Goal: Task Accomplishment & Management: Manage account settings

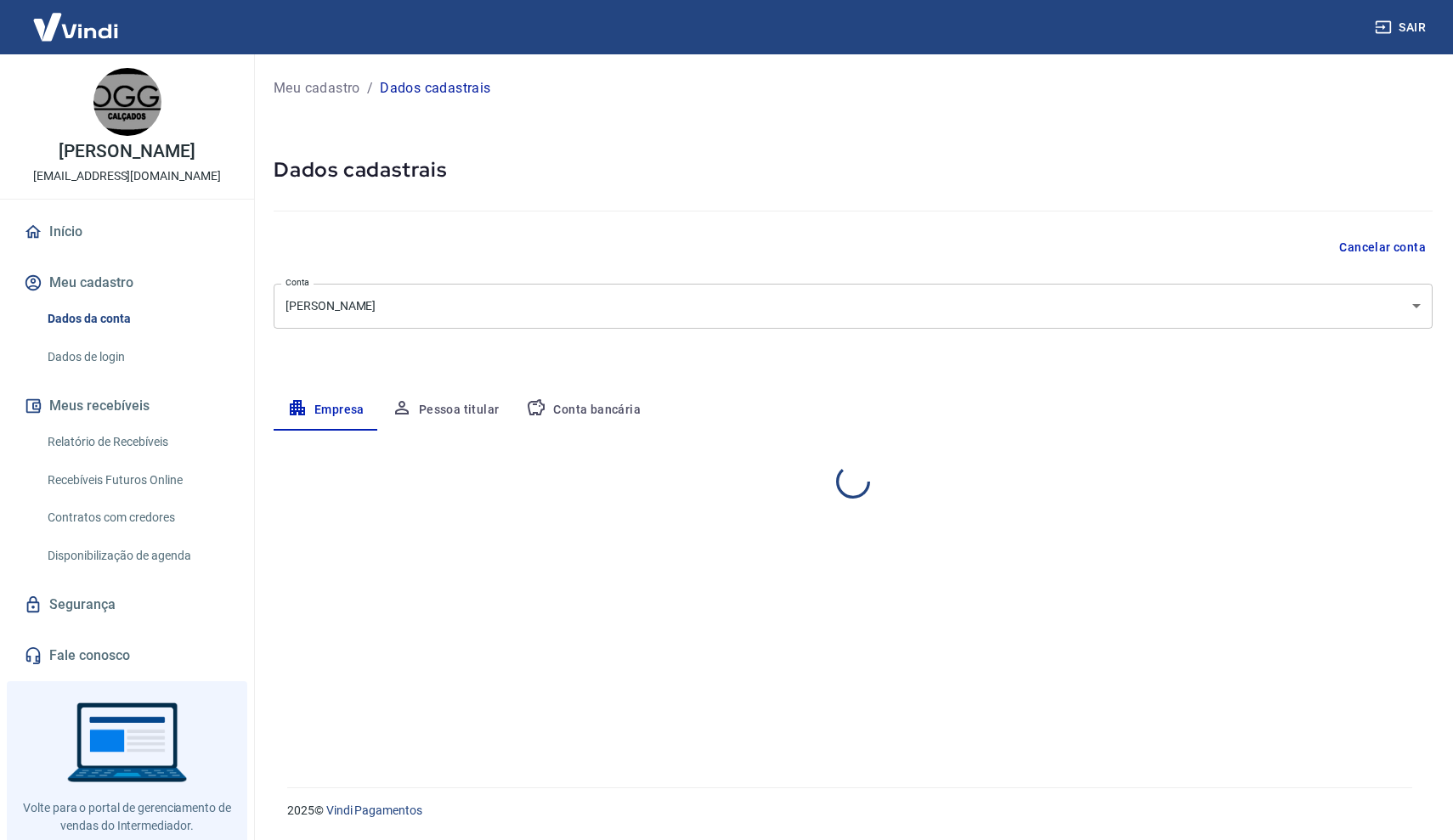
select select "SP"
select select "business"
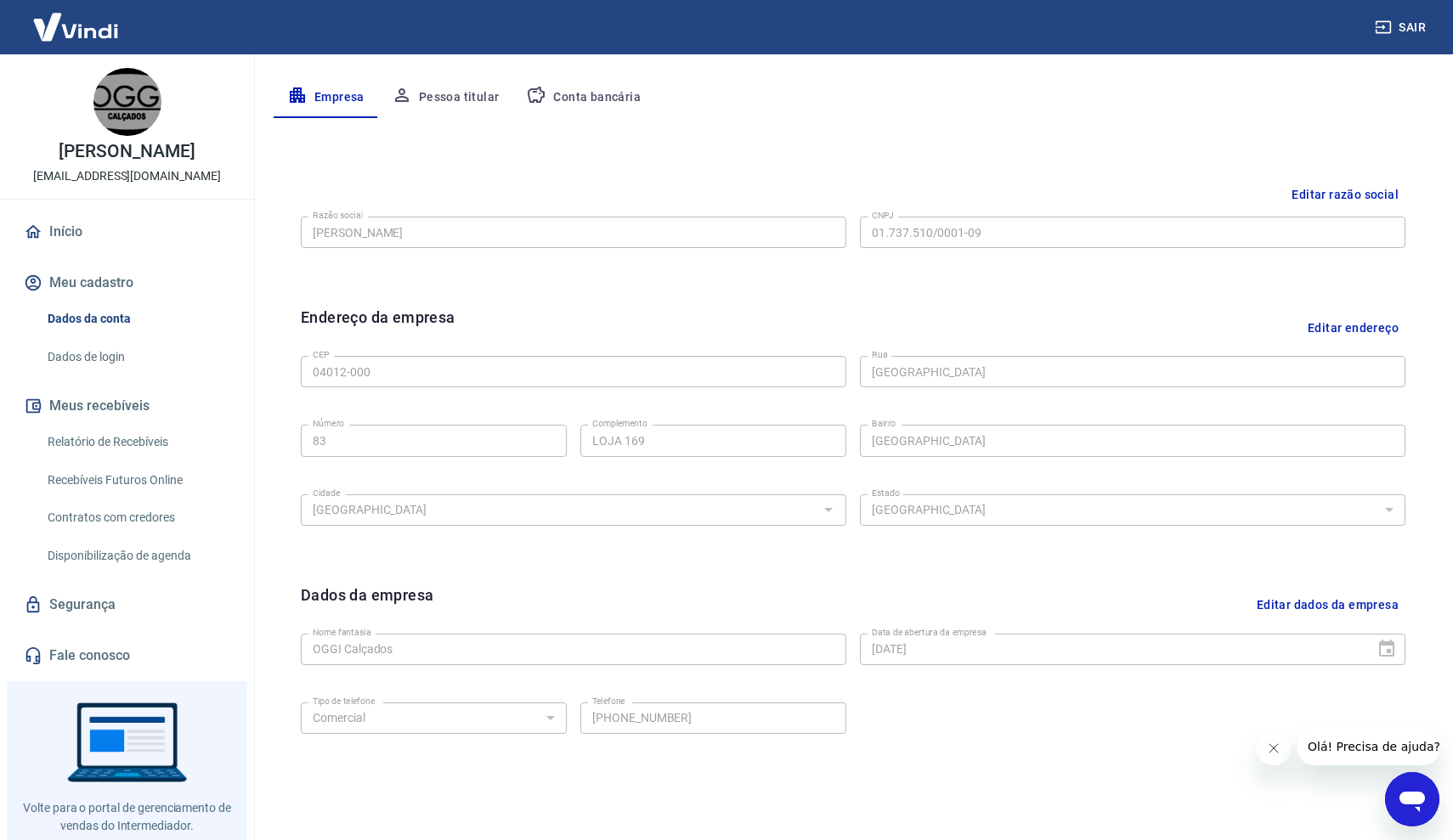
scroll to position [311, 0]
click at [435, 95] on button "Pessoa titular" at bounding box center [446, 99] width 135 height 41
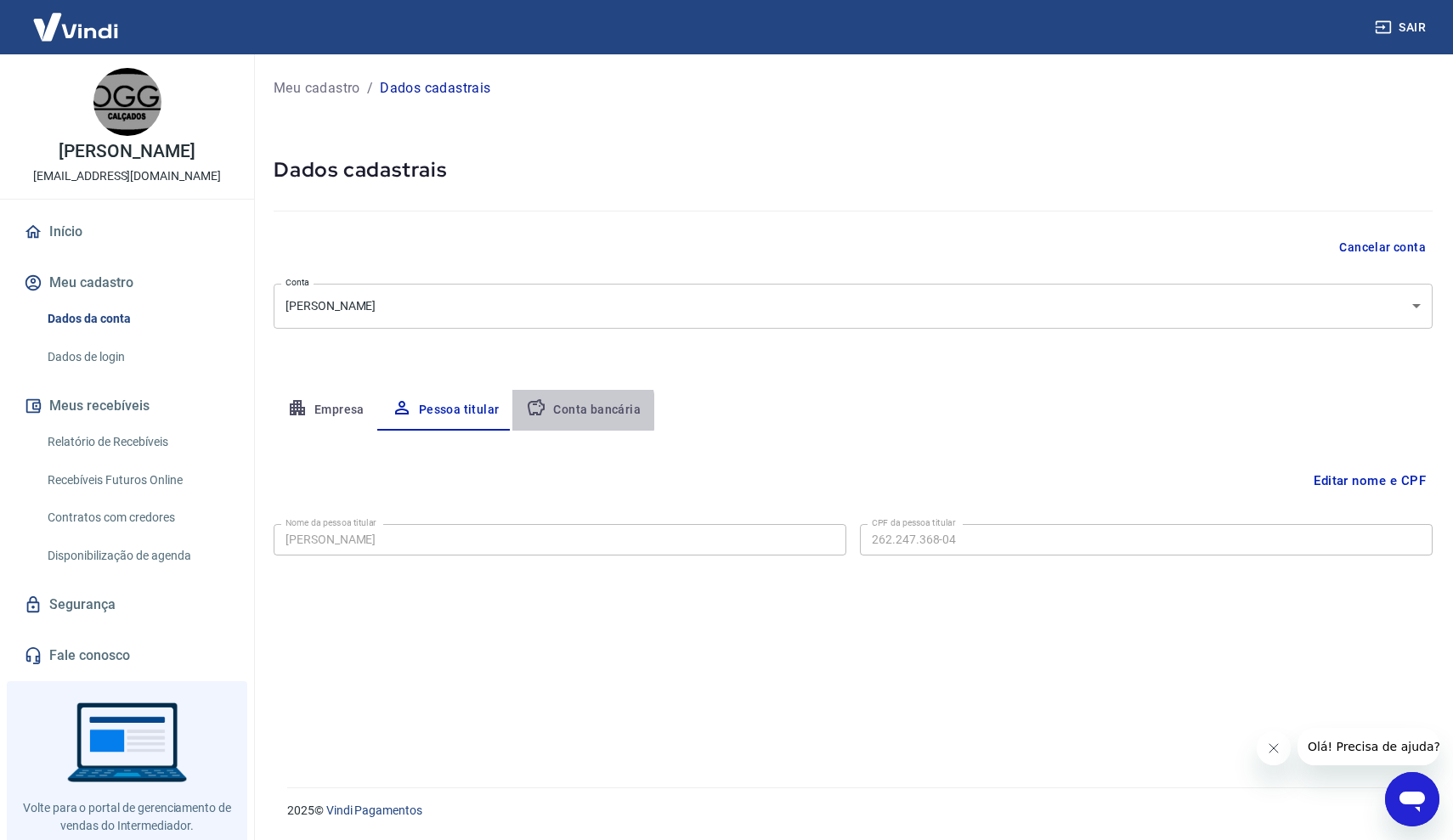
click at [561, 411] on button "Conta bancária" at bounding box center [583, 410] width 142 height 41
select select "1"
click at [337, 413] on button "Empresa" at bounding box center [326, 410] width 105 height 41
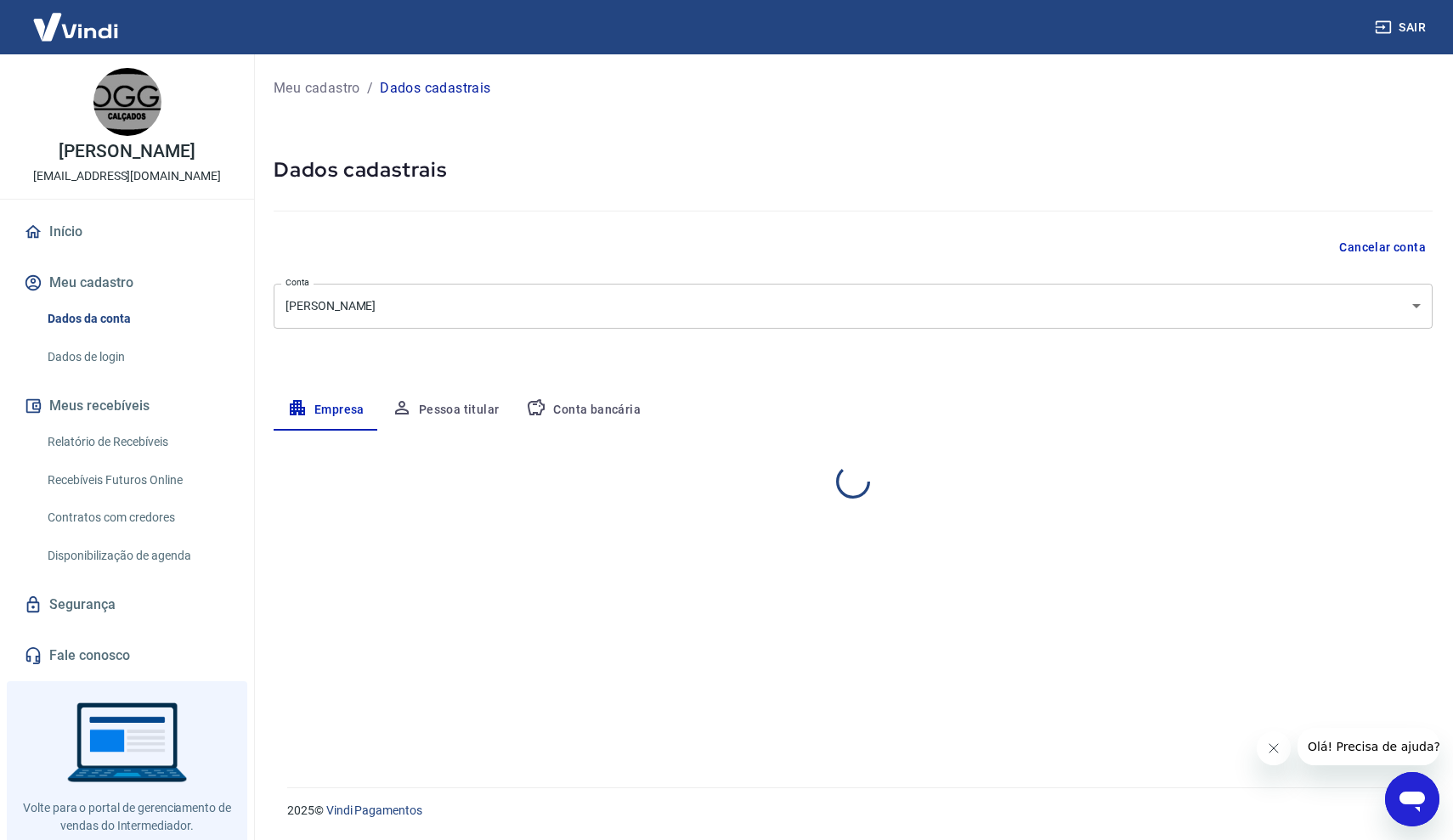
select select "SP"
select select "business"
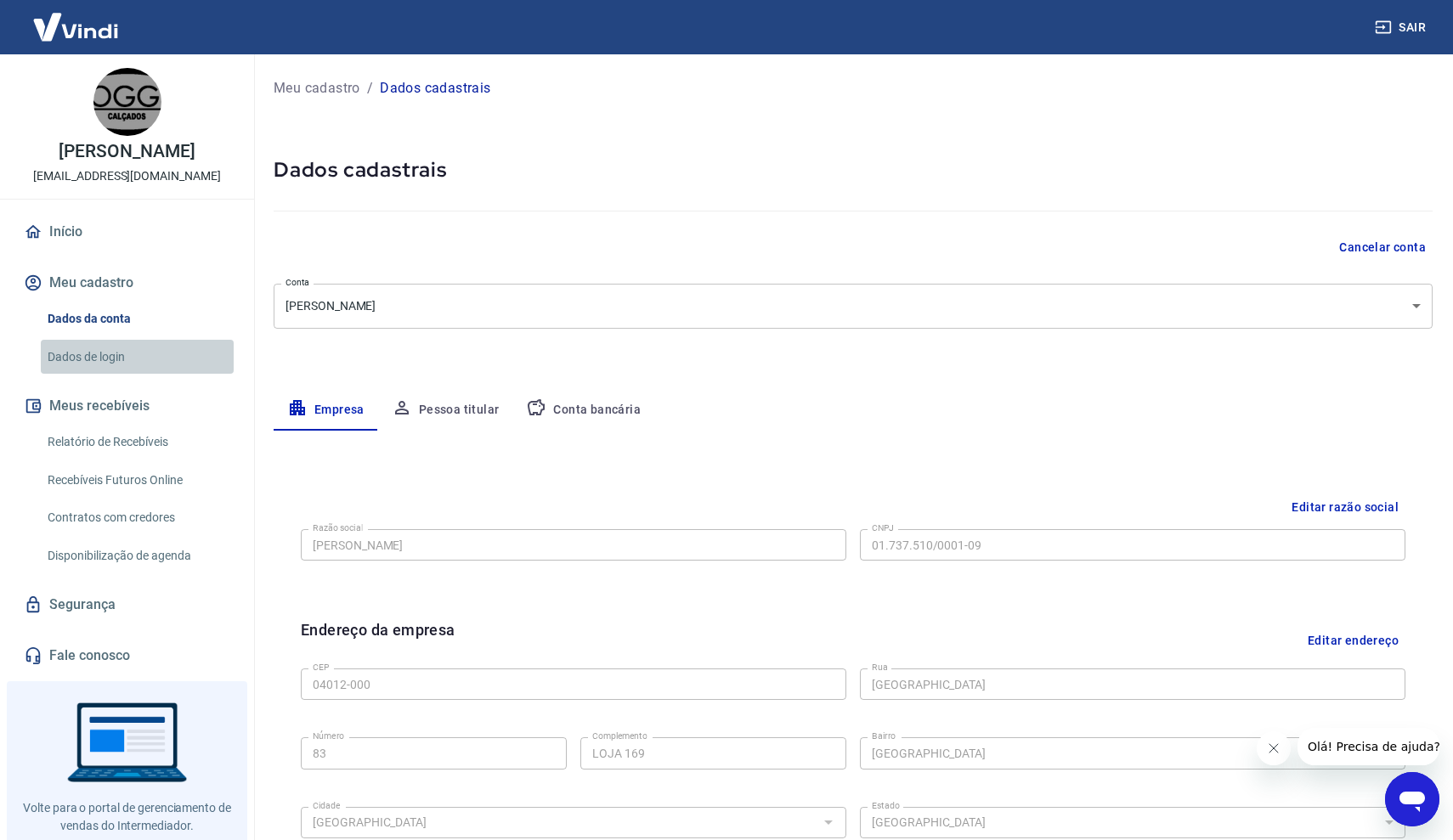
click at [127, 362] on link "Dados de login" at bounding box center [137, 357] width 193 height 35
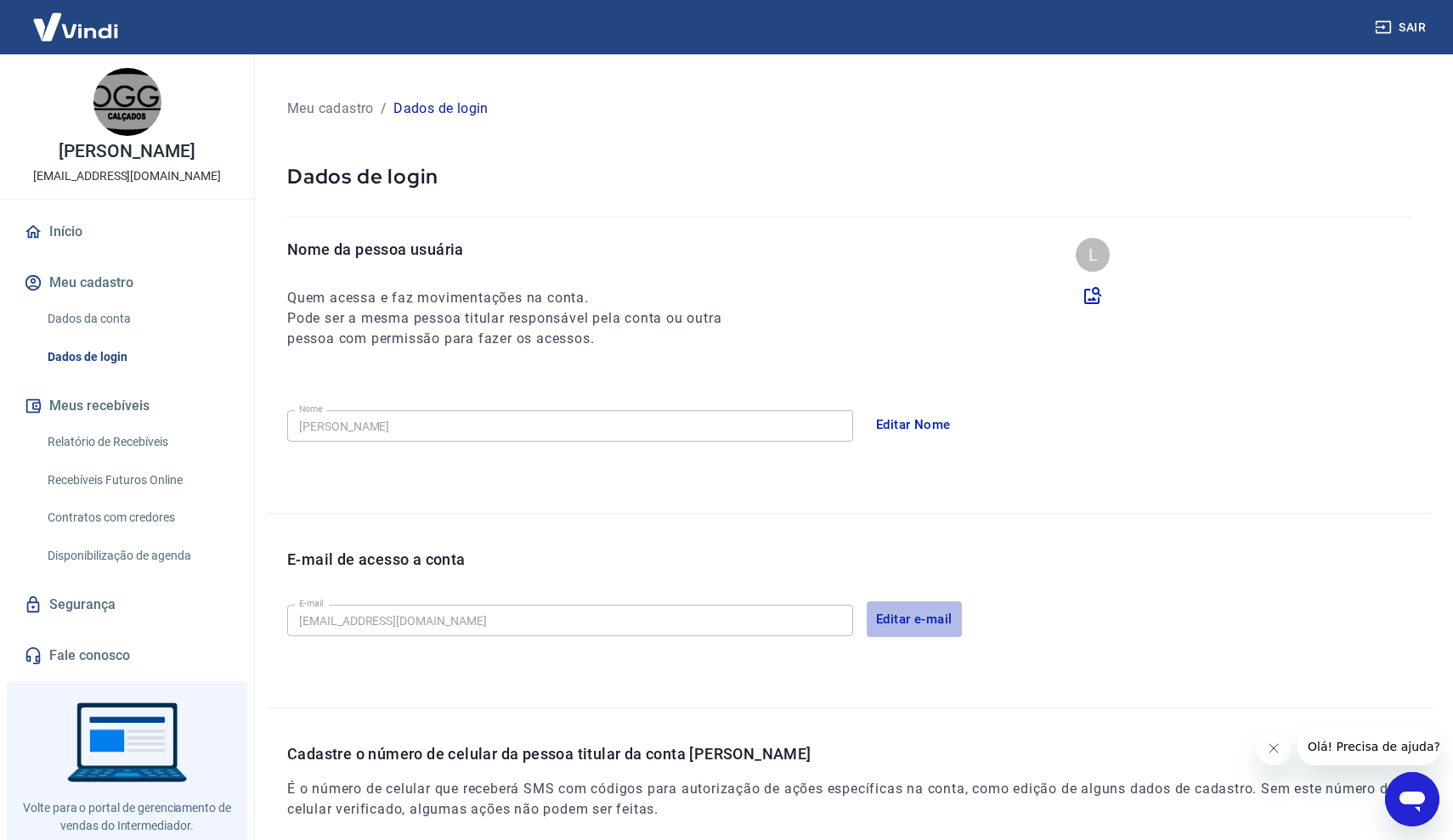
click at [911, 620] on button "Editar e-mail" at bounding box center [915, 618] width 95 height 36
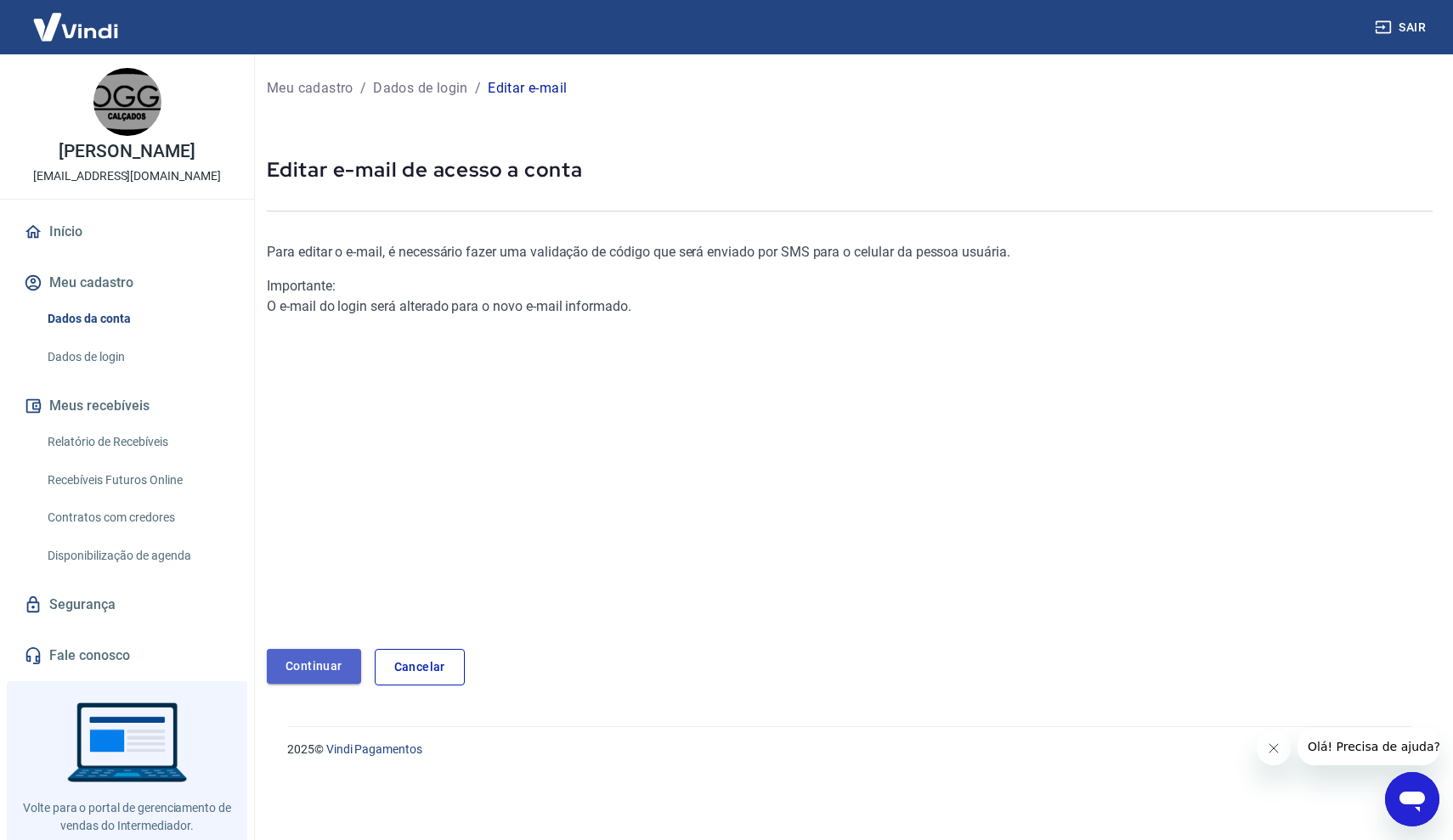
click at [311, 668] on link "Continuar" at bounding box center [314, 666] width 94 height 35
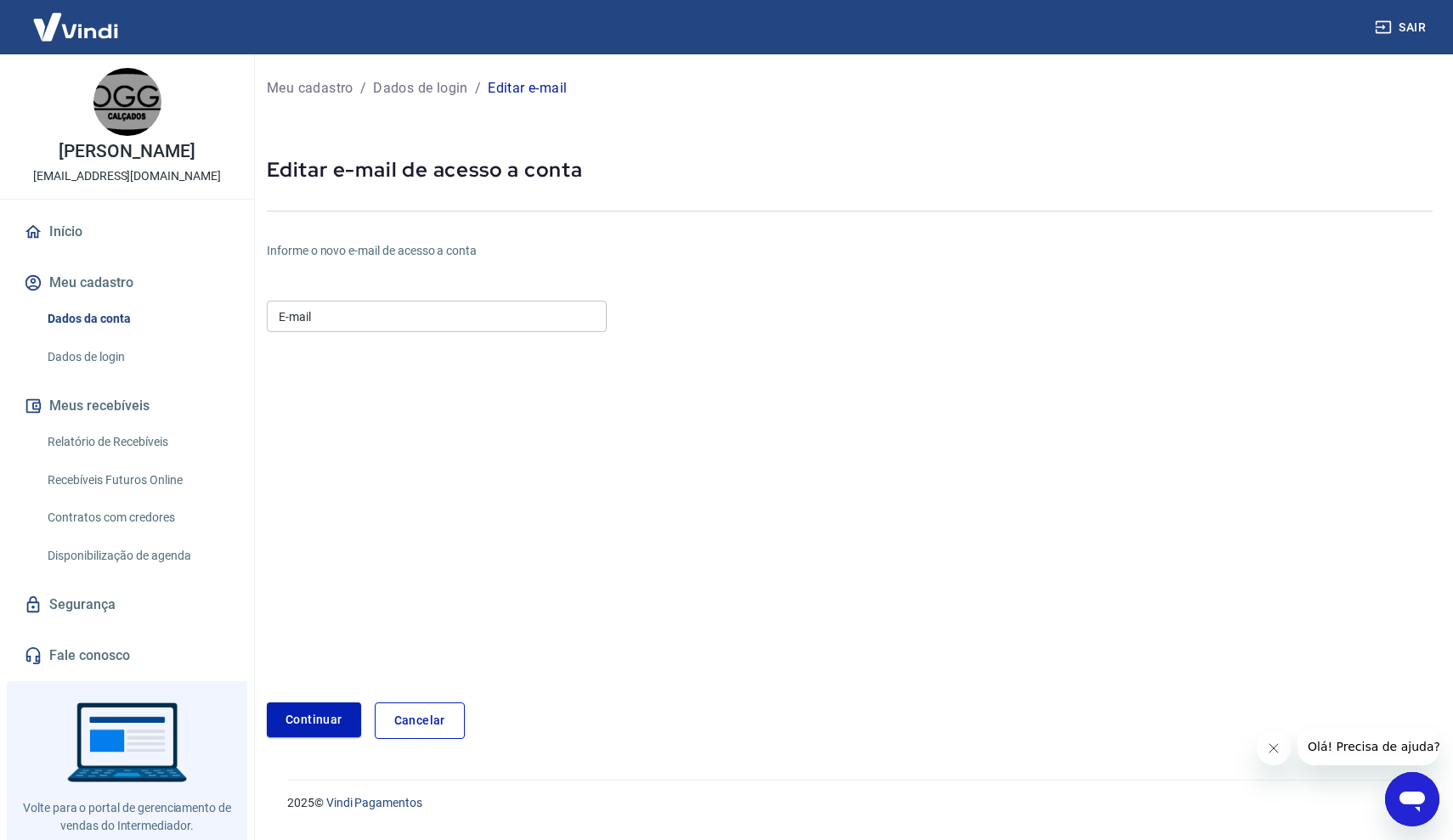
click at [390, 320] on input "E-mail" at bounding box center [437, 316] width 340 height 31
click at [362, 321] on input "E-mail" at bounding box center [437, 316] width 340 height 31
paste input "[EMAIL_ADDRESS][DOMAIN_NAME]"
type input "[EMAIL_ADDRESS][DOMAIN_NAME]"
click at [334, 714] on button "Continuar" at bounding box center [314, 720] width 94 height 35
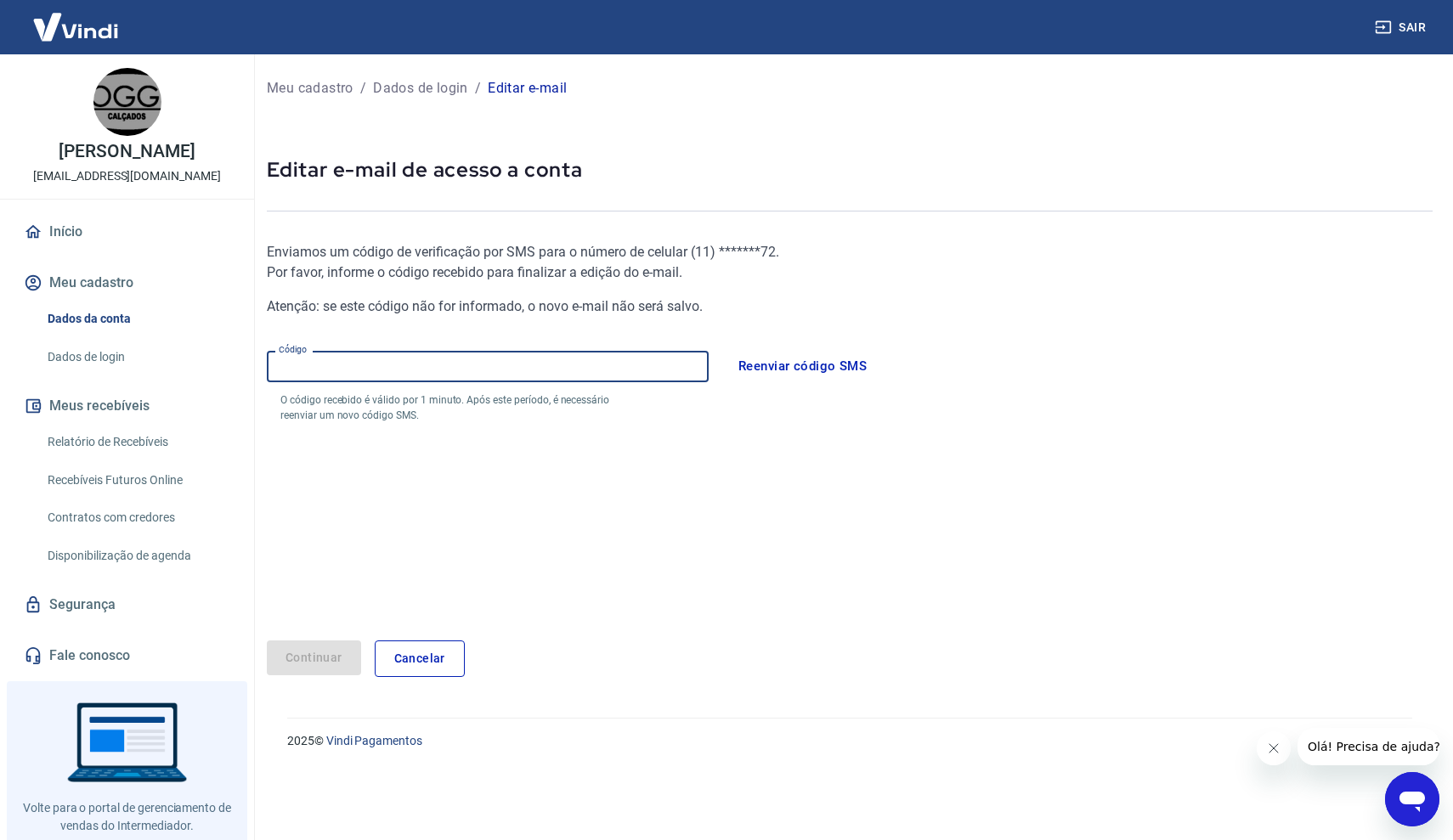
click at [334, 364] on input "Código" at bounding box center [488, 366] width 442 height 31
click at [454, 374] on input "Código" at bounding box center [488, 366] width 442 height 31
paste input "306598"
type input "306598"
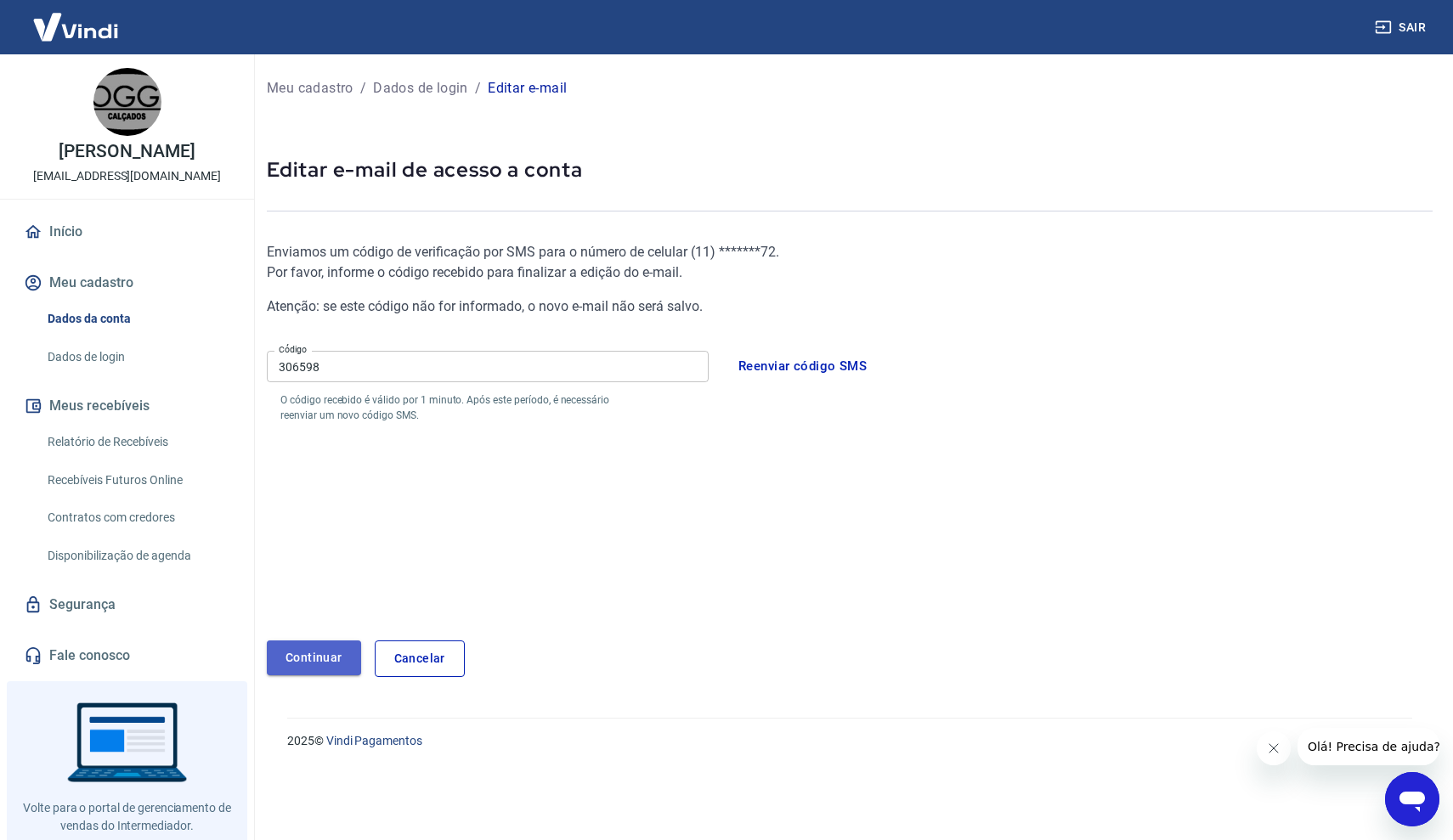
click at [326, 645] on button "Continuar" at bounding box center [314, 658] width 94 height 35
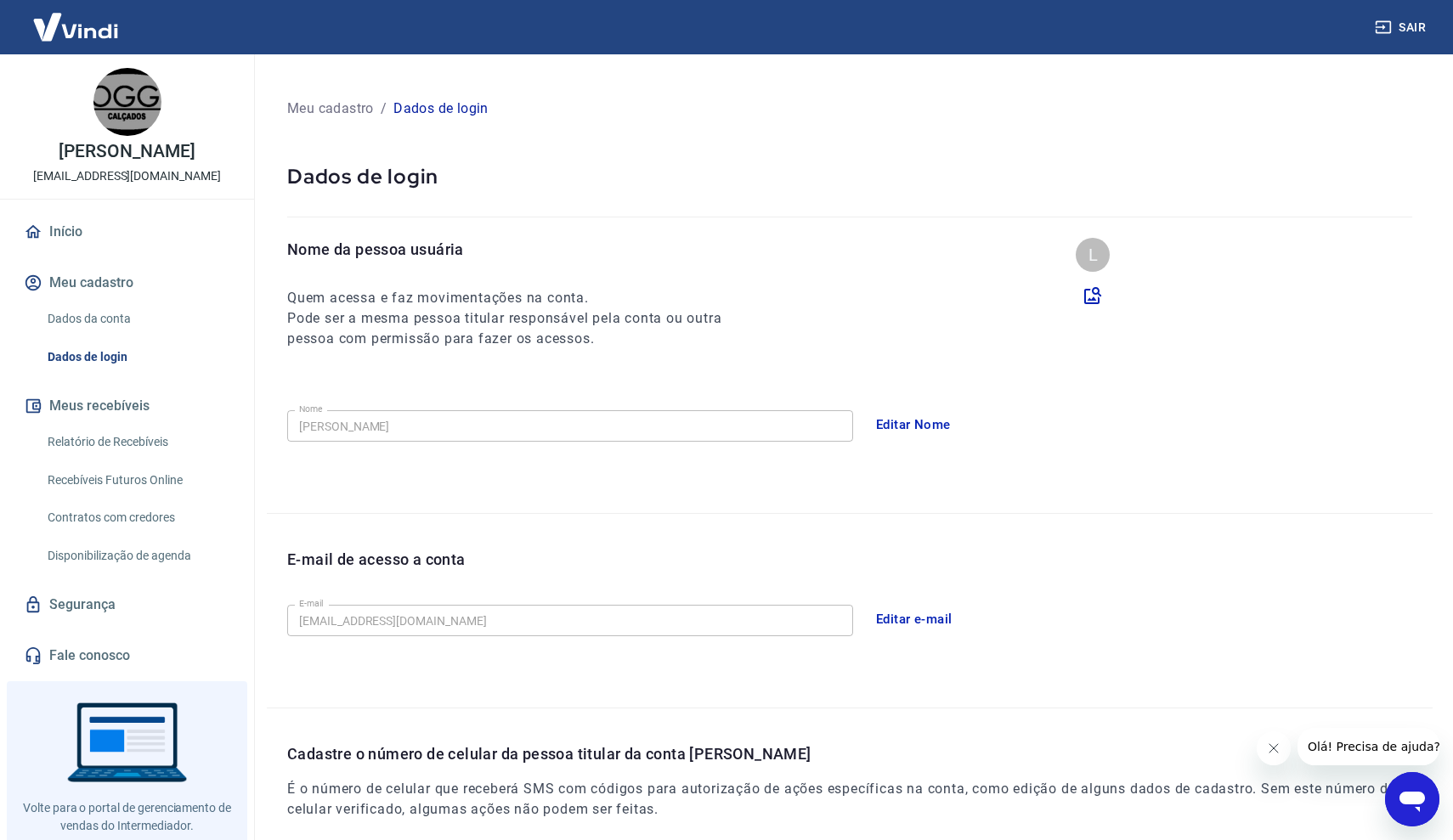
click at [1272, 750] on icon "Fechar mensagem da empresa" at bounding box center [1274, 748] width 9 height 9
click at [61, 29] on img at bounding box center [76, 27] width 111 height 52
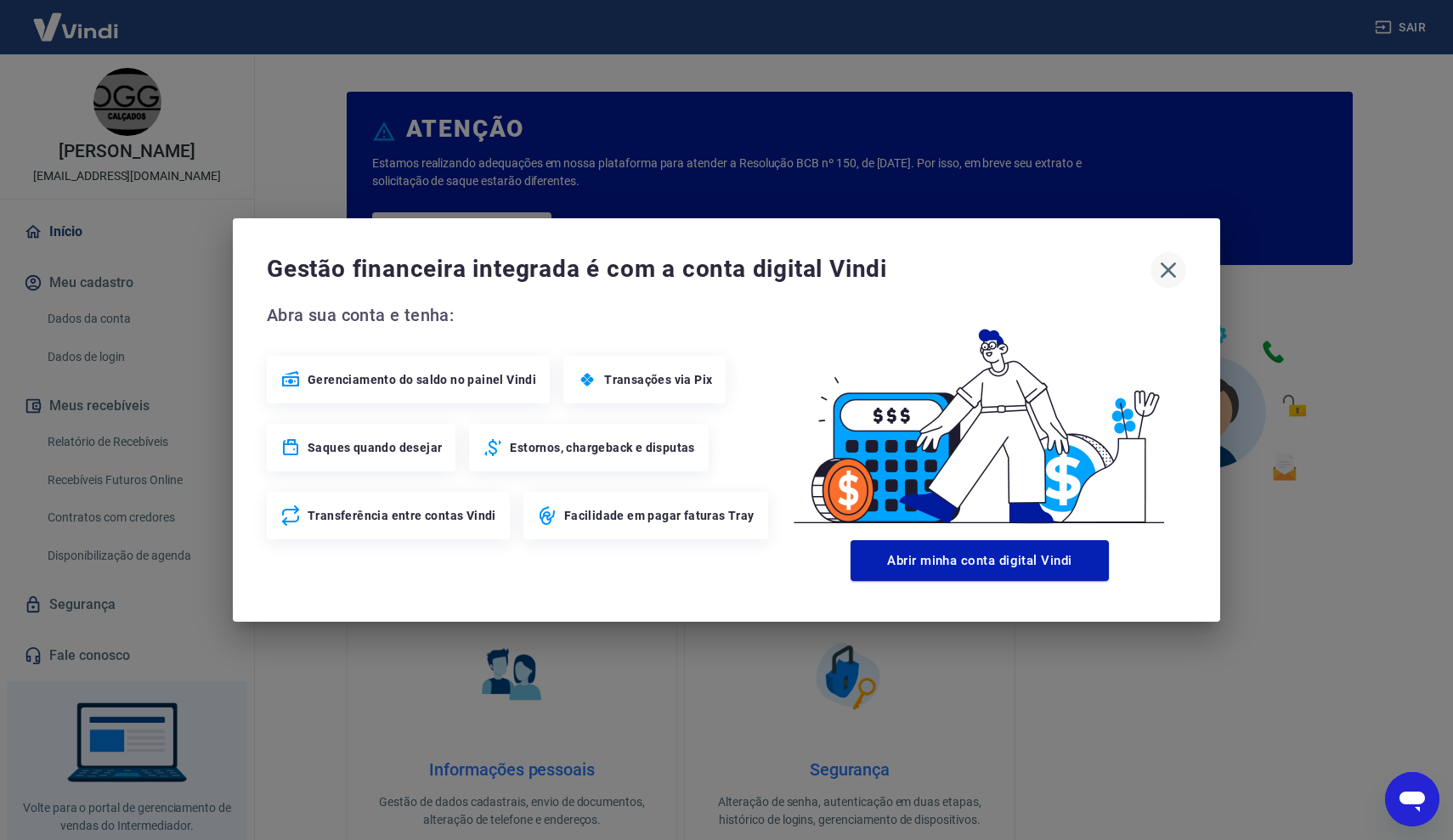
click at [1168, 268] on icon "button" at bounding box center [1168, 269] width 27 height 27
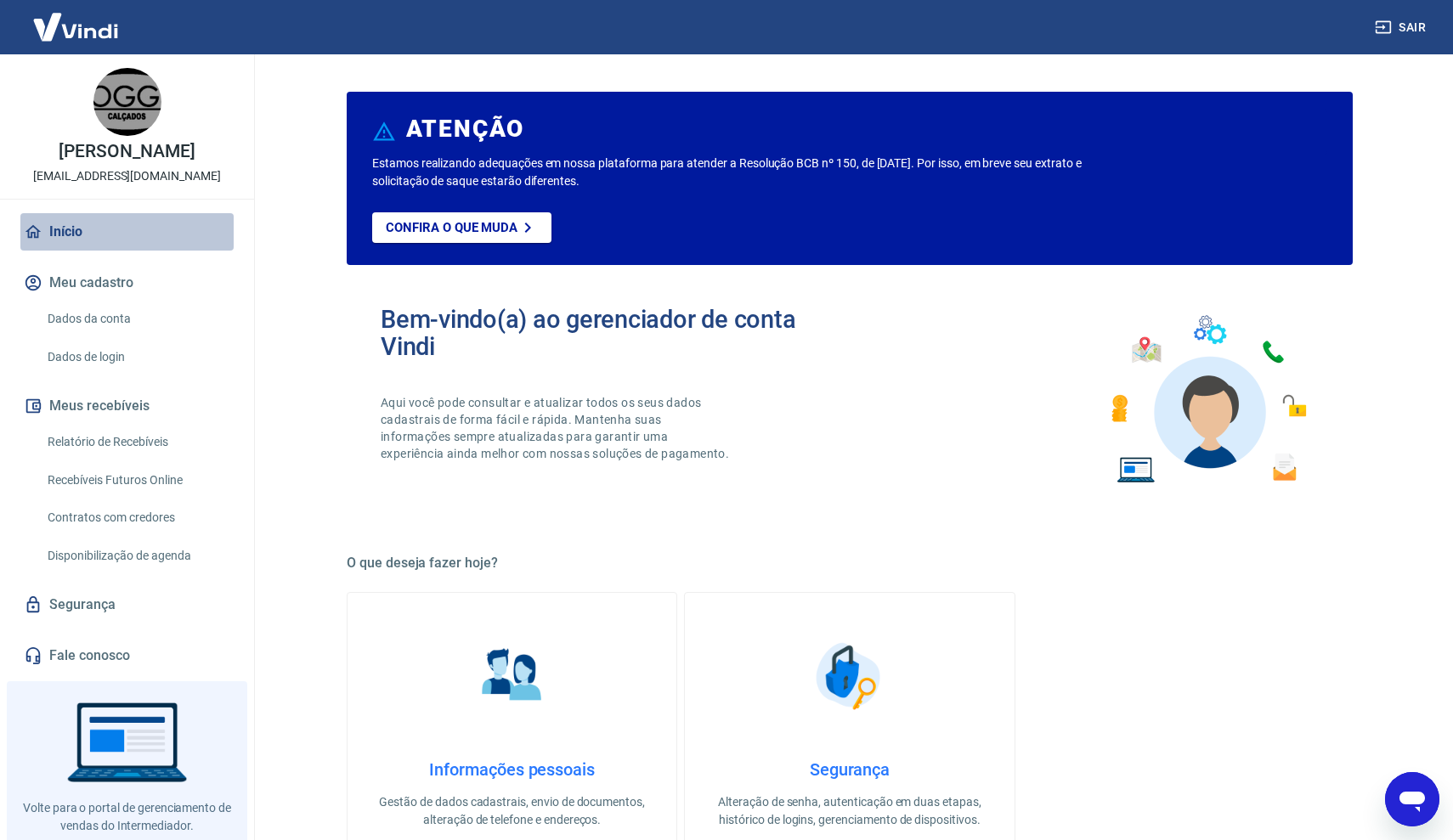
click at [66, 229] on link "Início" at bounding box center [127, 231] width 213 height 37
